Goal: Task Accomplishment & Management: Manage account settings

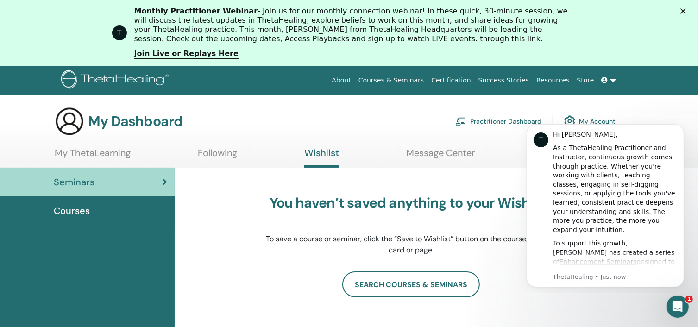
click at [593, 121] on body "T Hi [PERSON_NAME], As a ThetaHealing Practitioner and Instructor, continuous g…" at bounding box center [605, 203] width 178 height 169
click at [681, 127] on icon "Dismiss notification" at bounding box center [680, 126] width 5 height 5
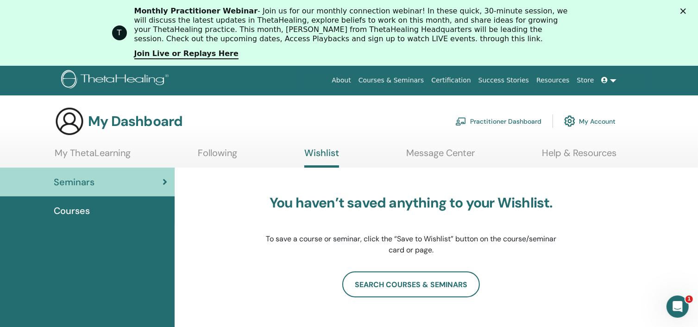
click at [598, 121] on link "My Account" at bounding box center [589, 121] width 51 height 20
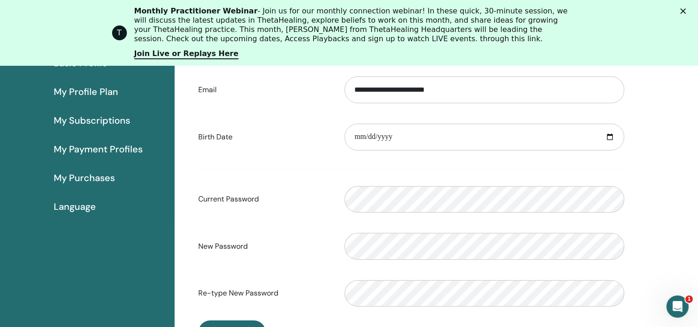
scroll to position [157, 0]
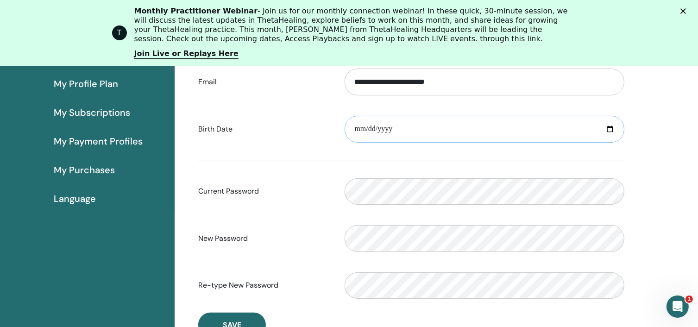
click at [400, 128] on input "date" at bounding box center [485, 129] width 280 height 27
click at [366, 127] on input "date" at bounding box center [485, 129] width 280 height 27
click at [378, 128] on input "date" at bounding box center [485, 129] width 280 height 27
click at [391, 127] on input "date" at bounding box center [485, 129] width 280 height 27
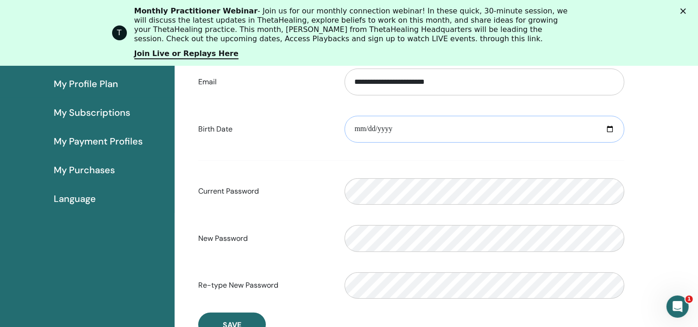
type input "**********"
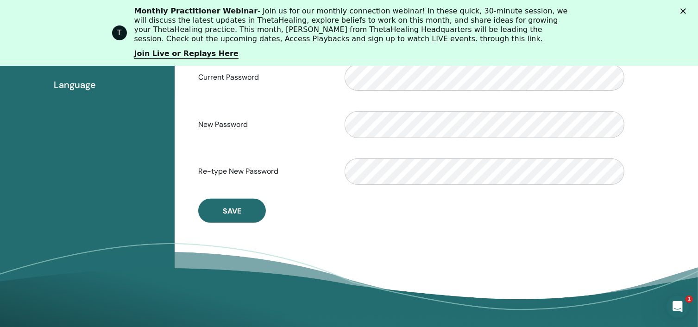
scroll to position [278, 0]
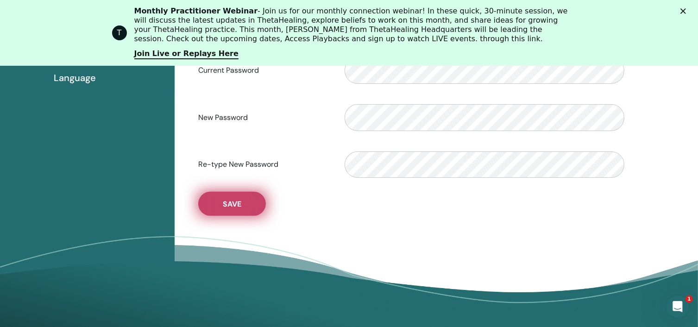
click at [229, 201] on span "Save" at bounding box center [232, 204] width 19 height 10
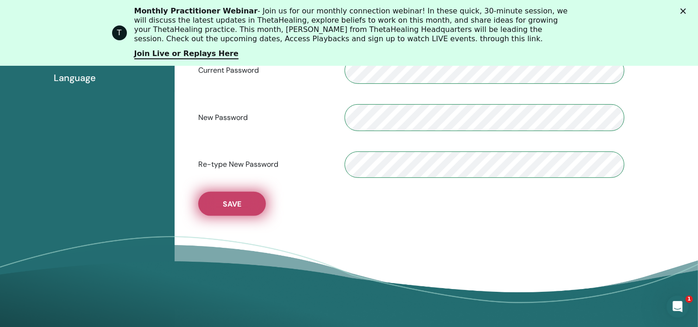
click at [229, 201] on span "Save" at bounding box center [232, 204] width 19 height 10
click at [232, 203] on span "Save" at bounding box center [232, 204] width 19 height 10
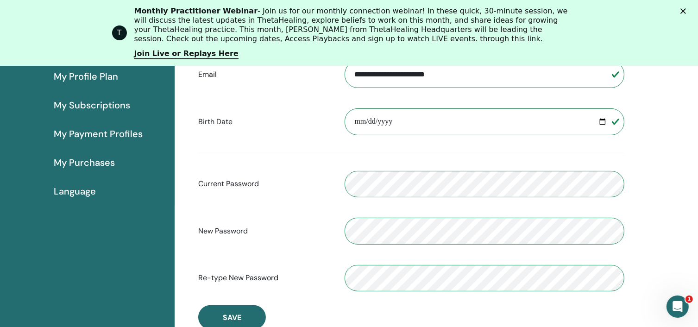
scroll to position [164, 0]
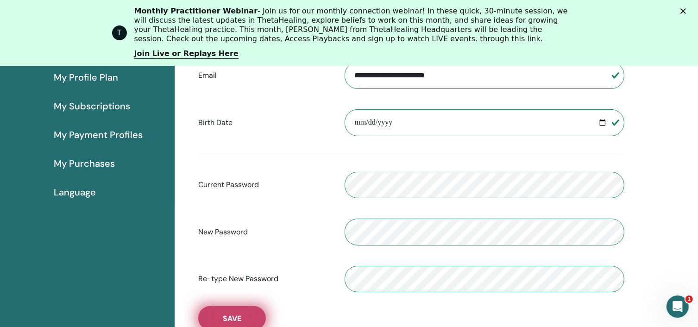
click at [231, 313] on button "Save" at bounding box center [232, 318] width 68 height 24
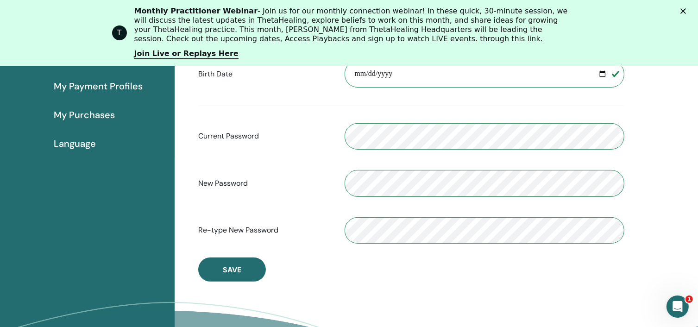
scroll to position [219, 0]
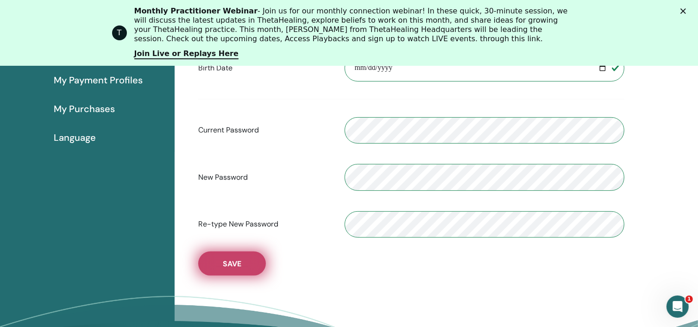
click at [230, 264] on span "Save" at bounding box center [232, 264] width 19 height 10
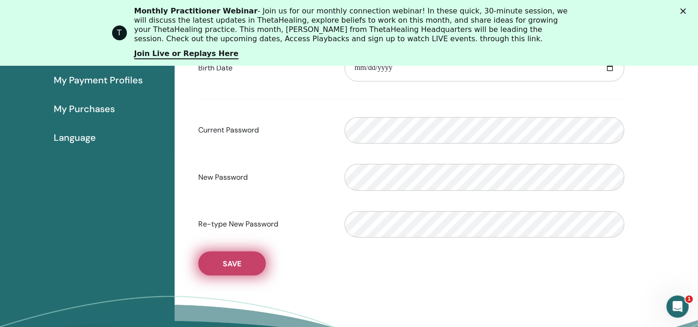
click at [230, 264] on span "Save" at bounding box center [232, 264] width 19 height 10
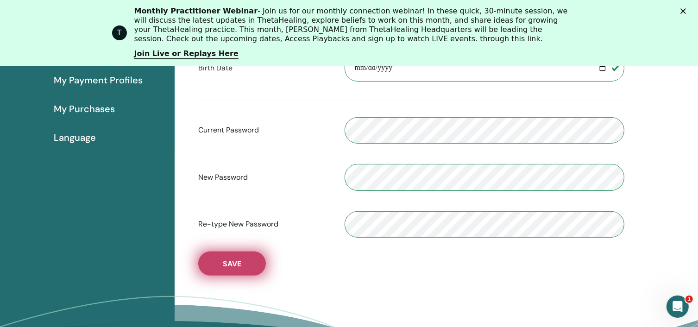
click at [230, 264] on span "Save" at bounding box center [232, 264] width 19 height 10
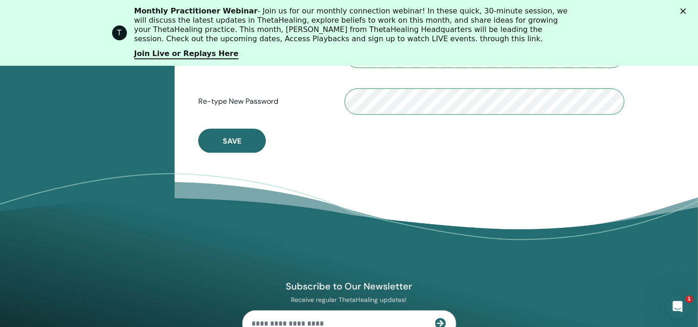
scroll to position [359, 0]
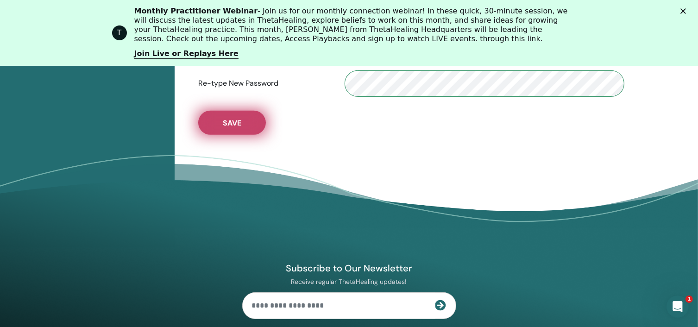
click at [232, 122] on span "Save" at bounding box center [232, 123] width 19 height 10
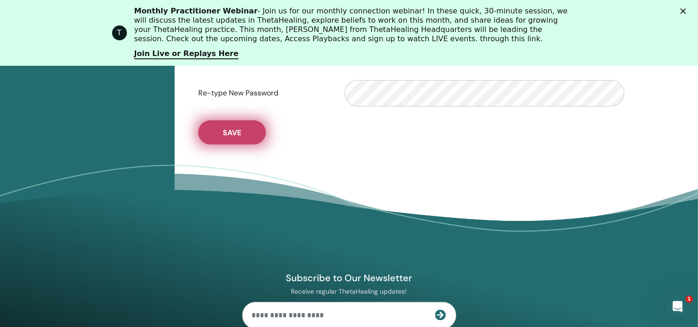
click at [232, 122] on button "Save" at bounding box center [232, 132] width 68 height 24
click at [235, 137] on span "Save" at bounding box center [232, 133] width 19 height 10
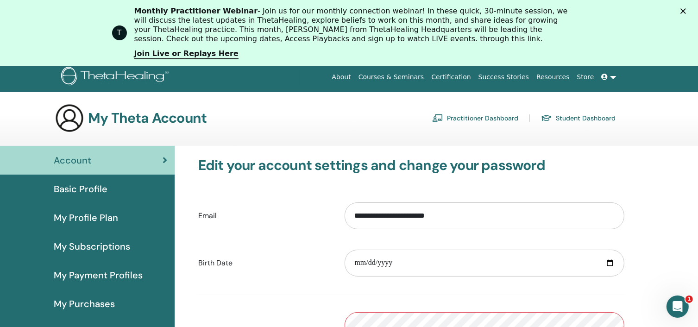
scroll to position [2, 0]
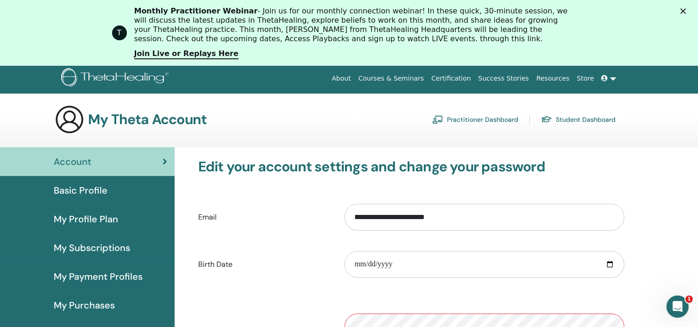
click at [409, 78] on link "Courses & Seminars" at bounding box center [391, 78] width 73 height 17
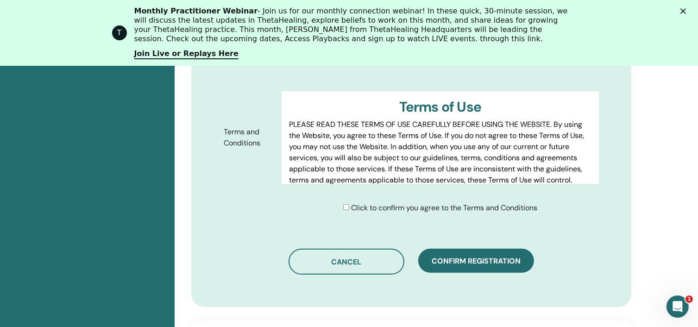
scroll to position [590, 0]
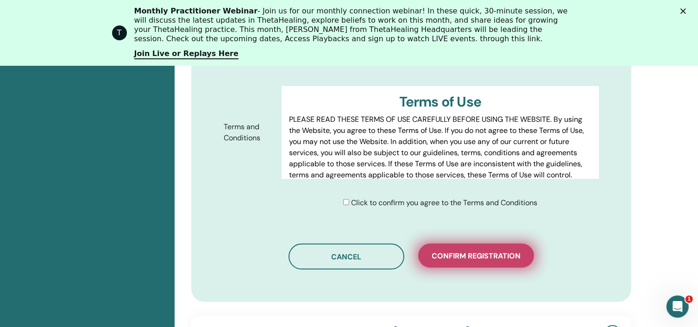
click at [483, 251] on span "Confirm registration" at bounding box center [476, 256] width 89 height 10
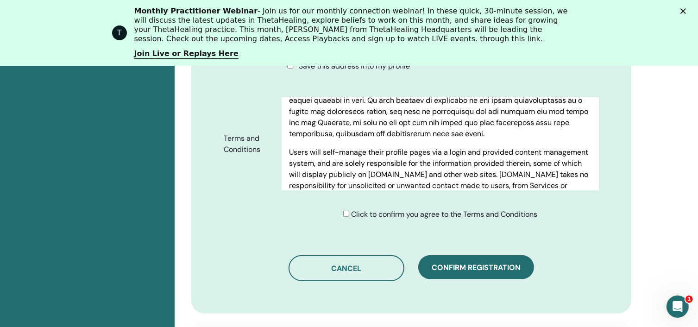
scroll to position [1056, 0]
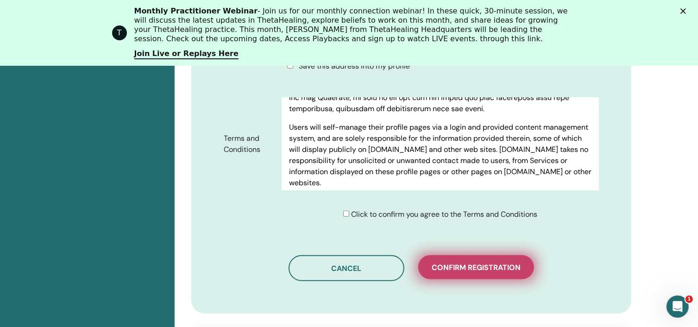
click at [471, 258] on button "Confirm registration" at bounding box center [476, 267] width 116 height 24
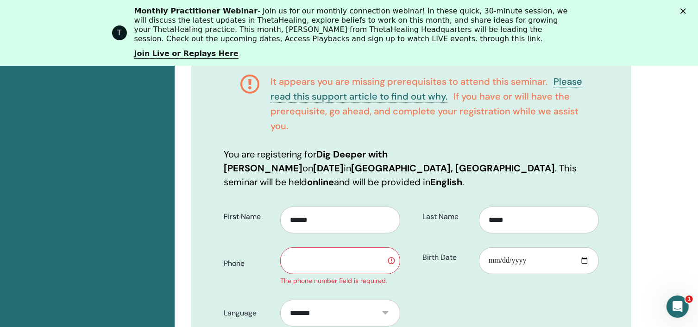
scroll to position [200, 0]
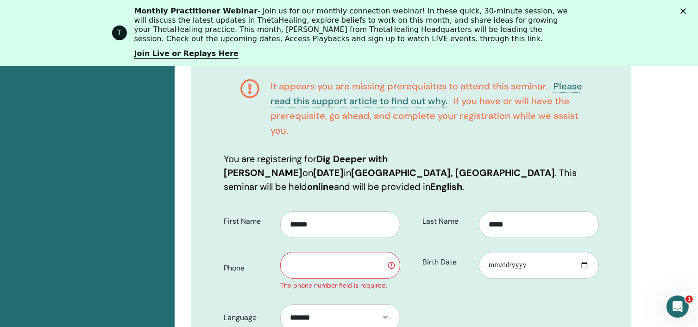
click at [294, 254] on input "text" at bounding box center [340, 265] width 120 height 27
type input "**********"
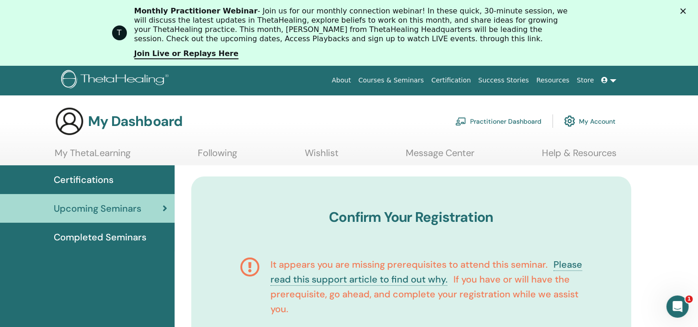
scroll to position [0, 0]
